Goal: Task Accomplishment & Management: Manage account settings

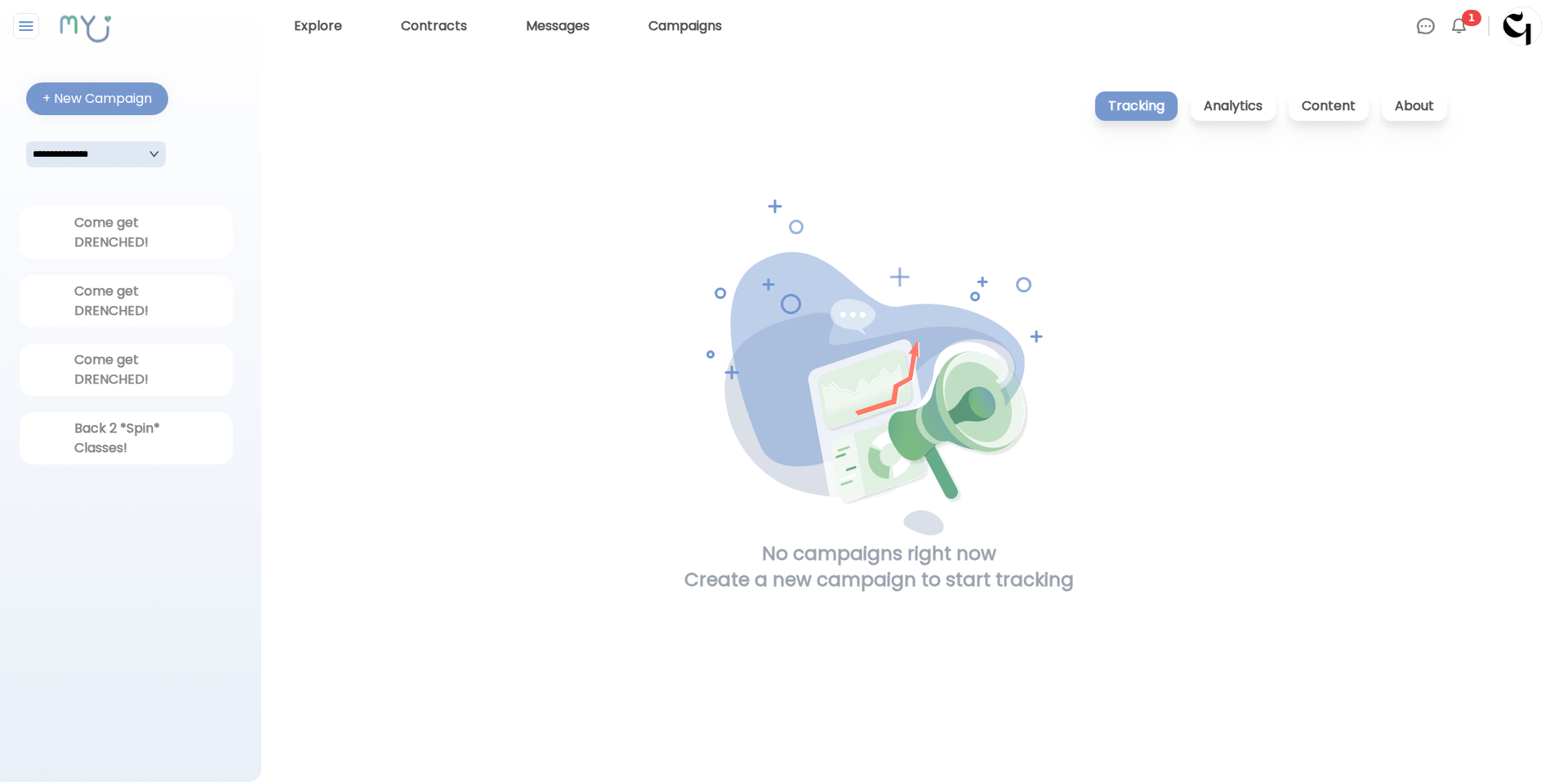
click at [1458, 26] on img at bounding box center [1458, 25] width 20 height 20
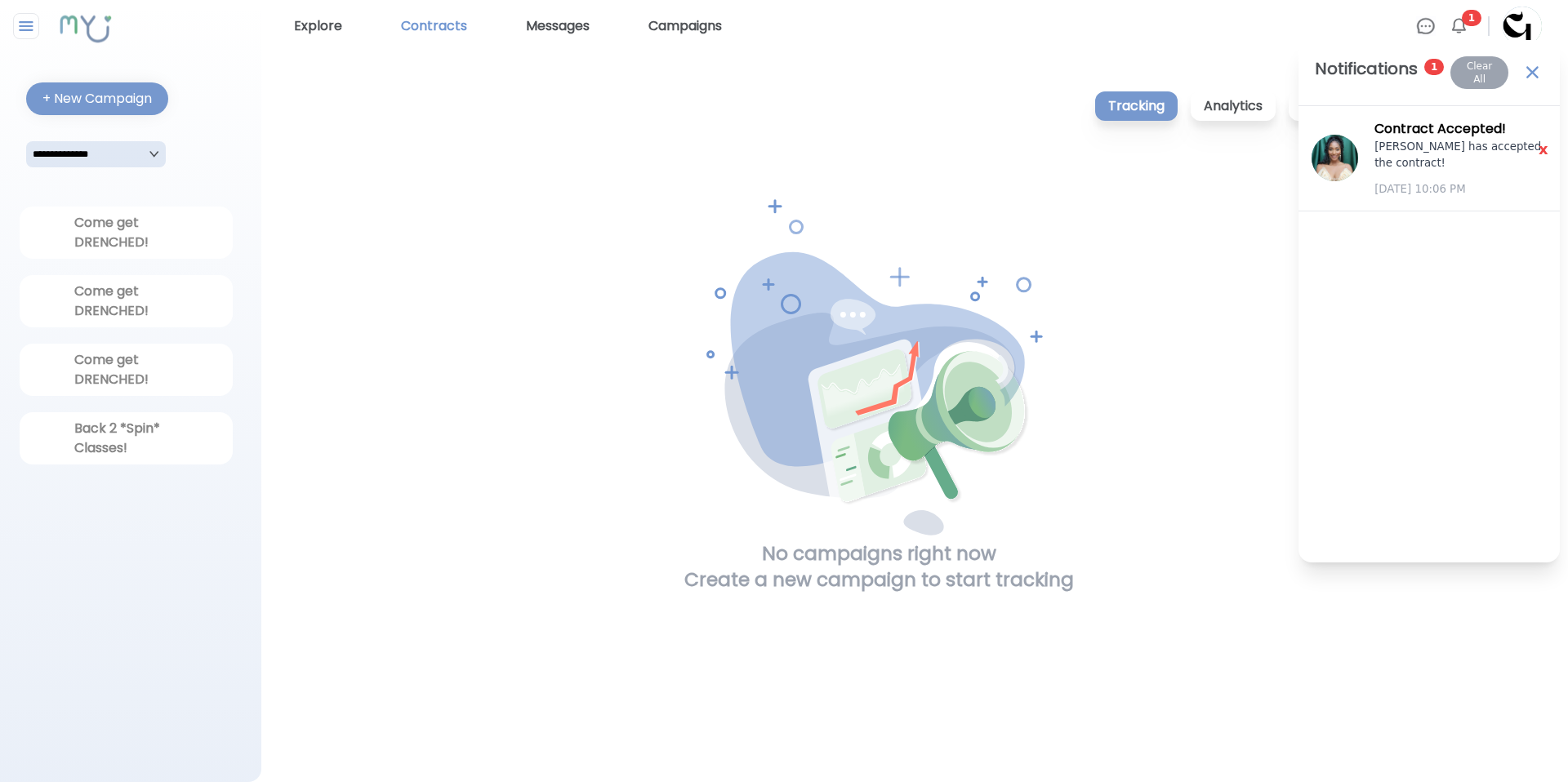
click at [430, 28] on link "Contracts" at bounding box center [434, 26] width 79 height 26
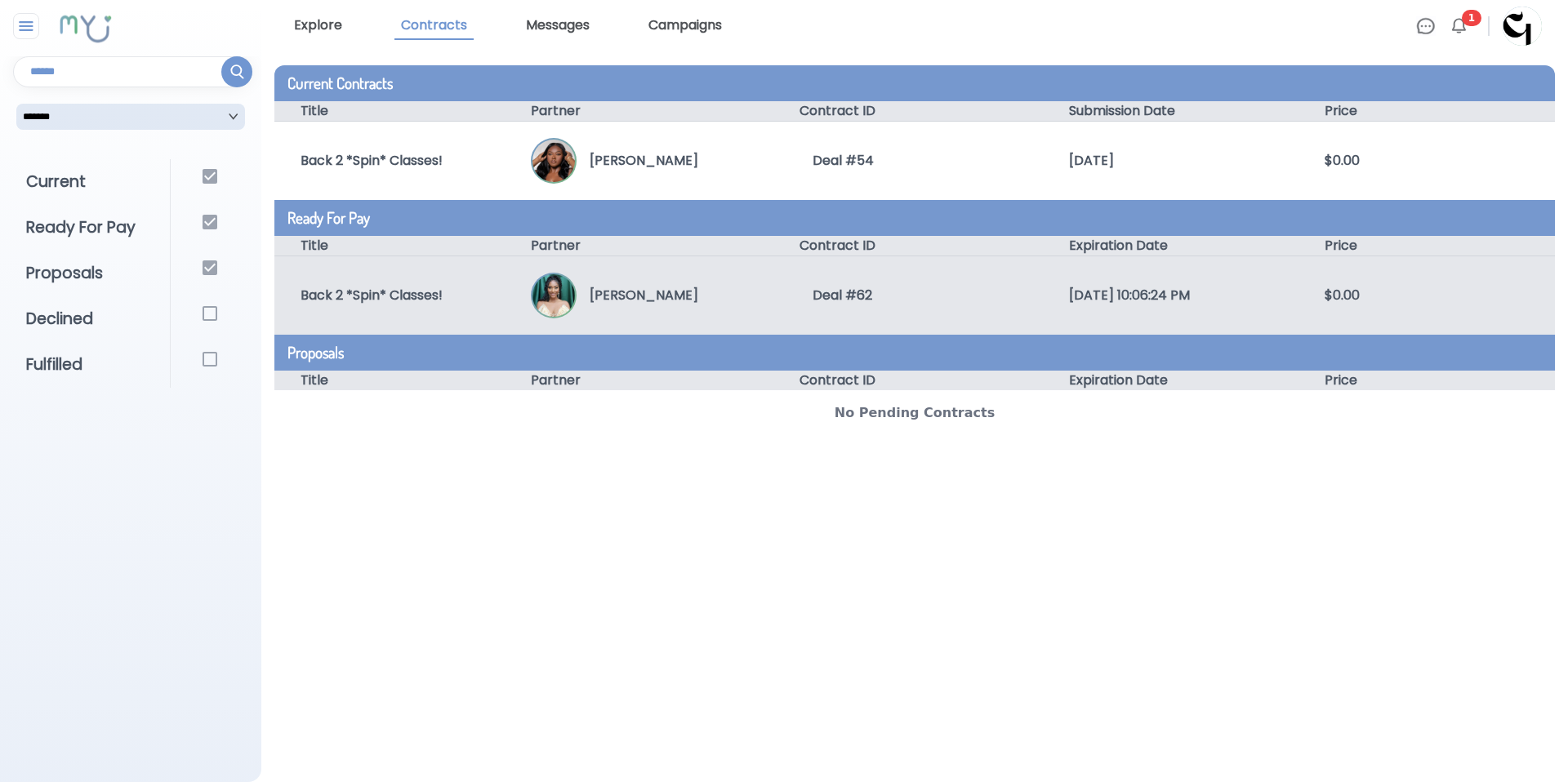
click at [787, 296] on div "Deal # 62" at bounding box center [915, 296] width 256 height 20
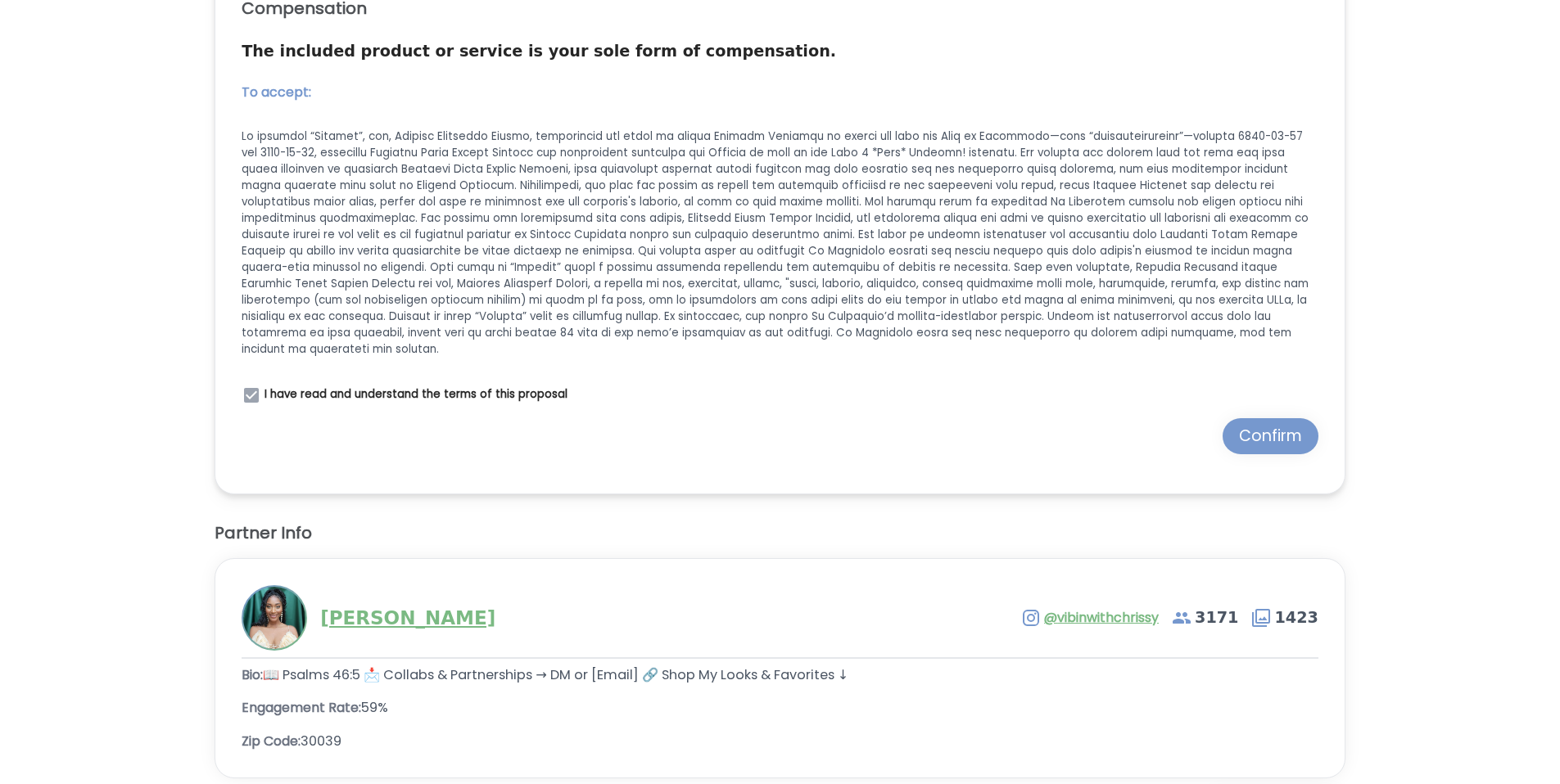
scroll to position [1795, 0]
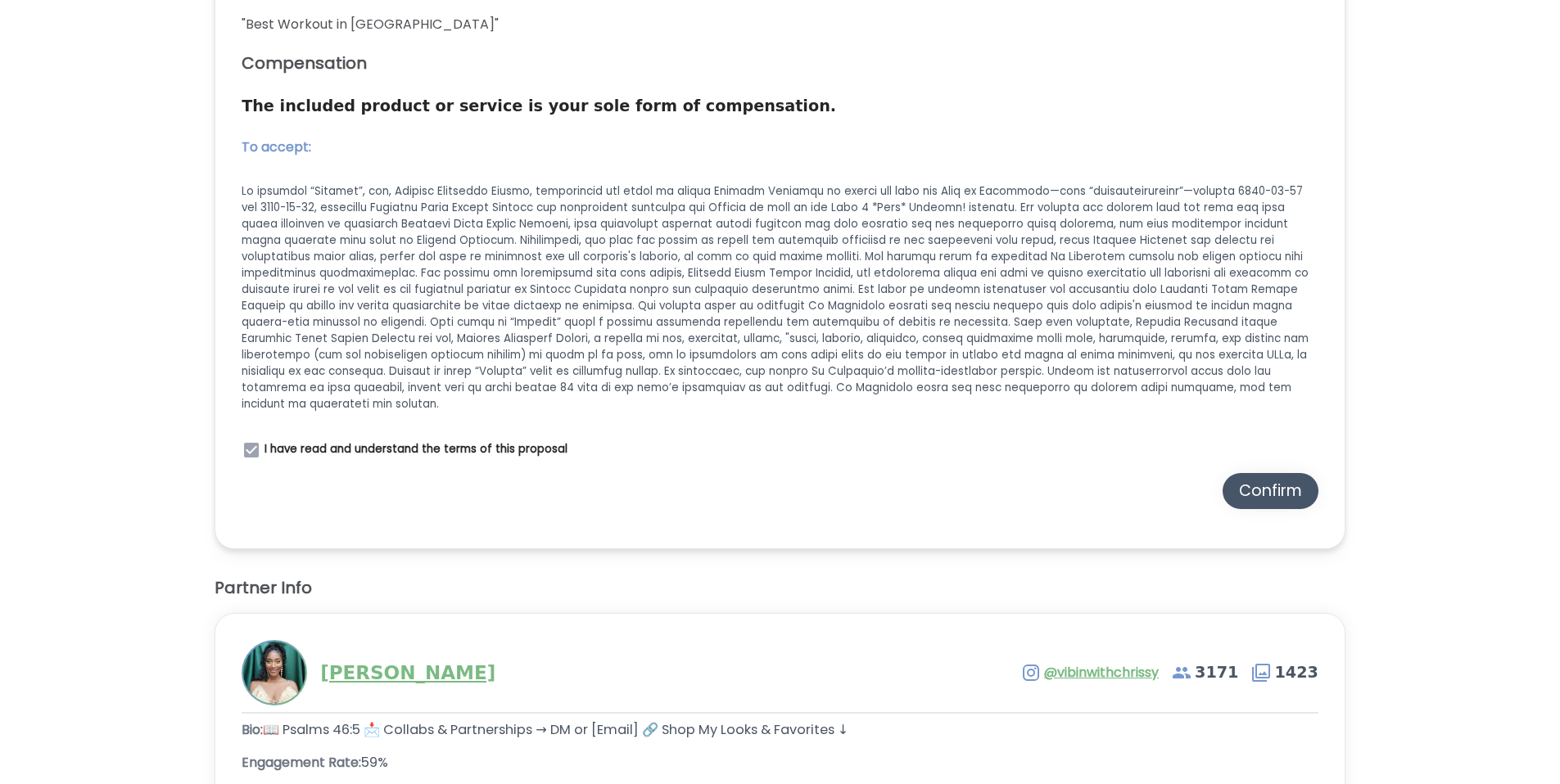
click at [1245, 480] on div "Confirm" at bounding box center [1270, 491] width 63 height 23
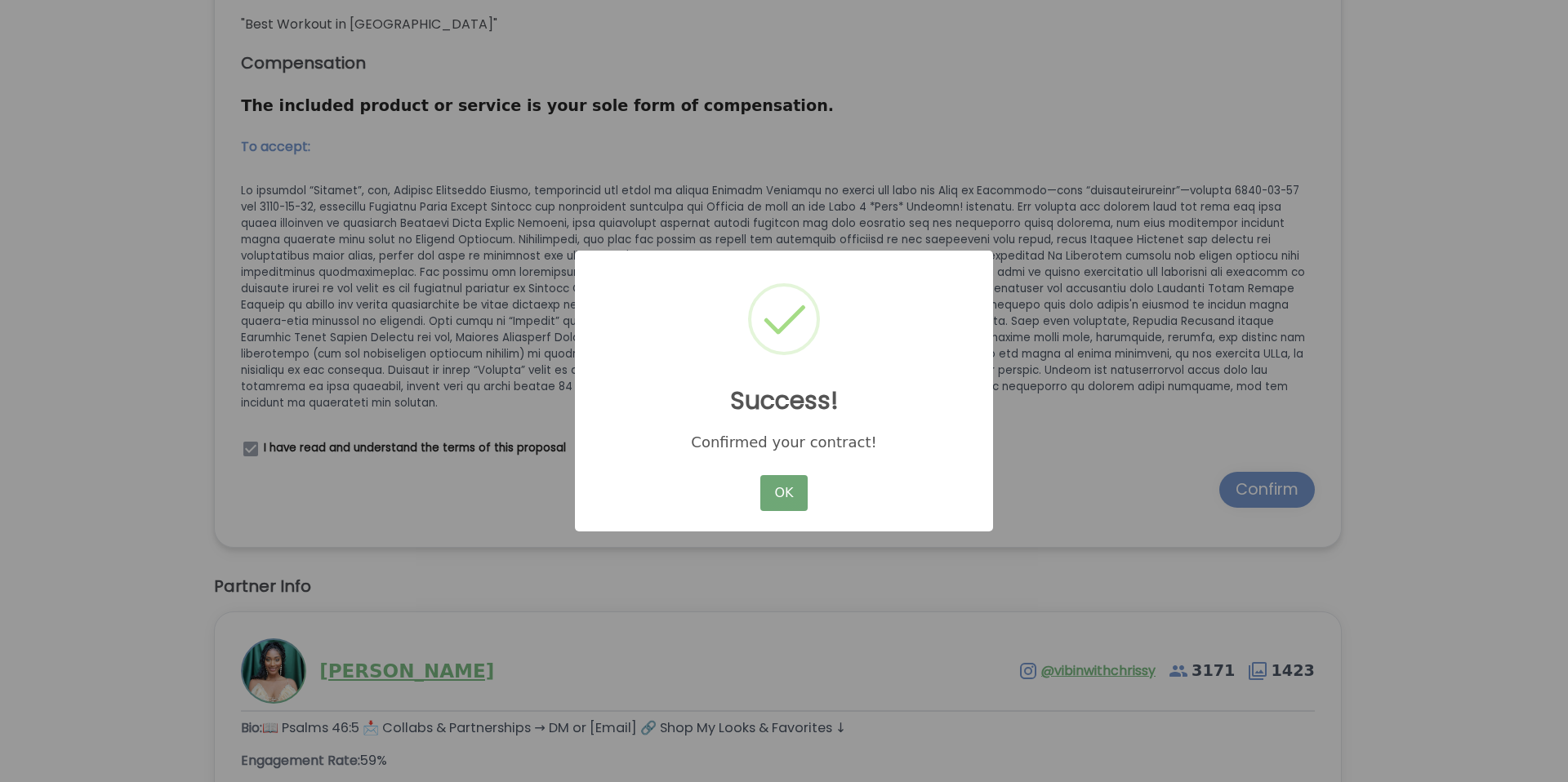
click at [783, 493] on button "OK" at bounding box center [784, 493] width 47 height 36
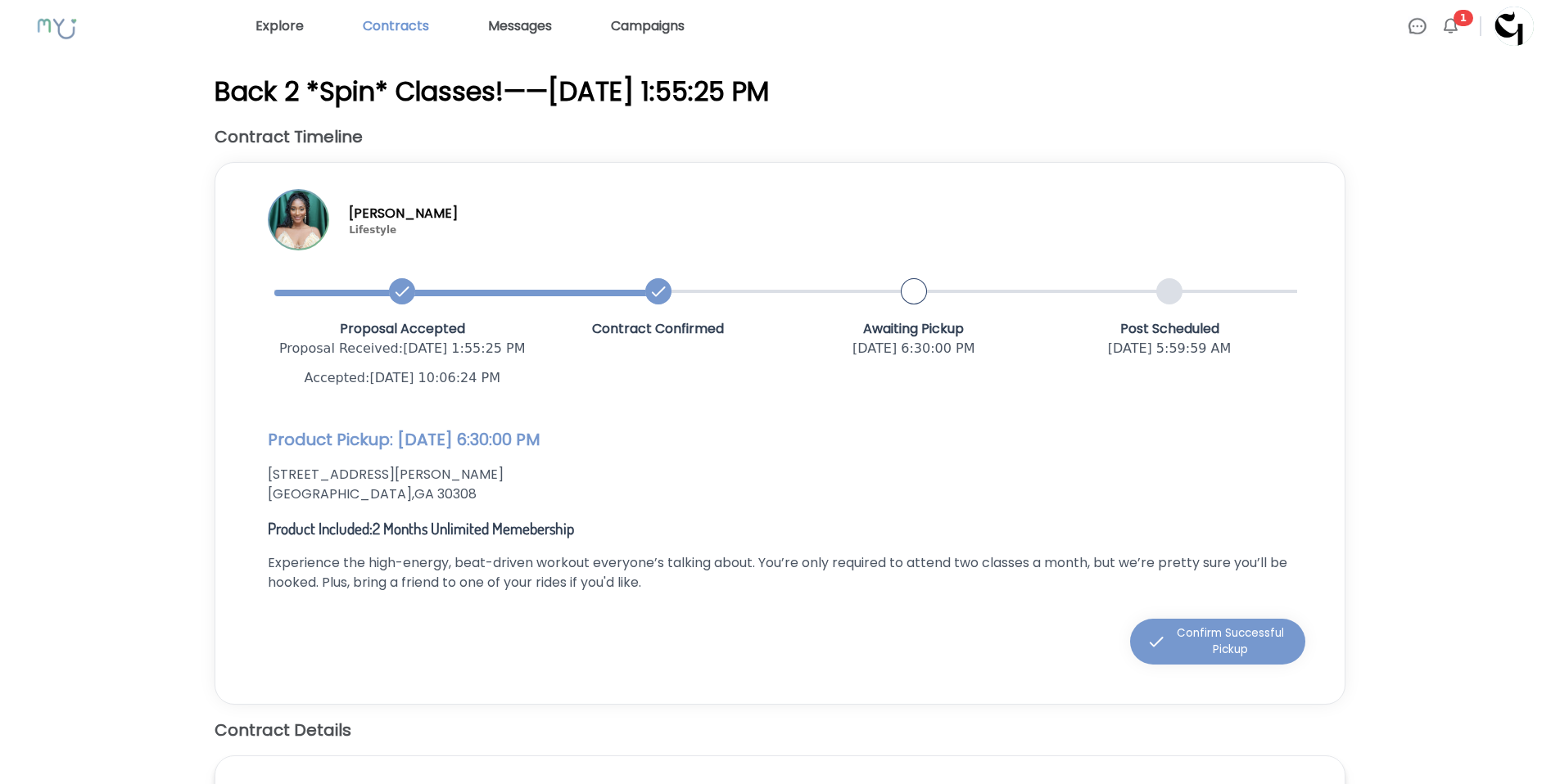
click at [400, 30] on link "Contracts" at bounding box center [395, 26] width 79 height 26
